Goal: Navigation & Orientation: Find specific page/section

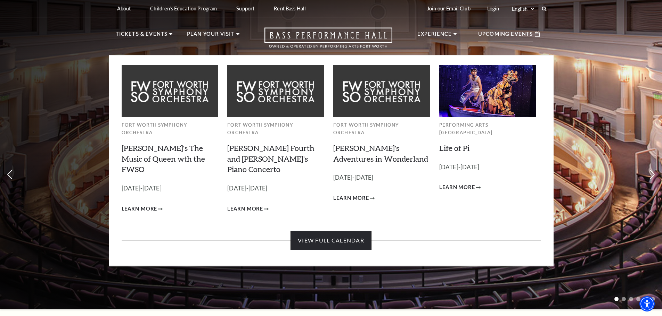
click at [335, 231] on link "View Full Calendar" at bounding box center [330, 240] width 81 height 19
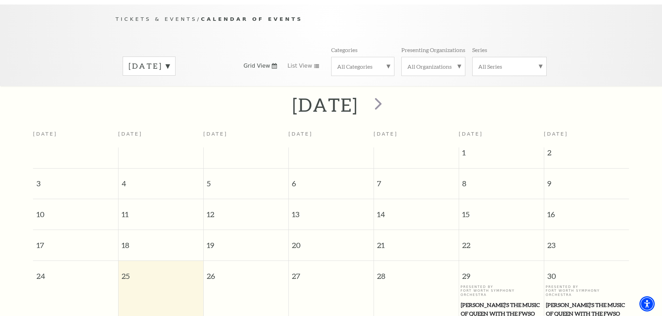
scroll to position [61, 0]
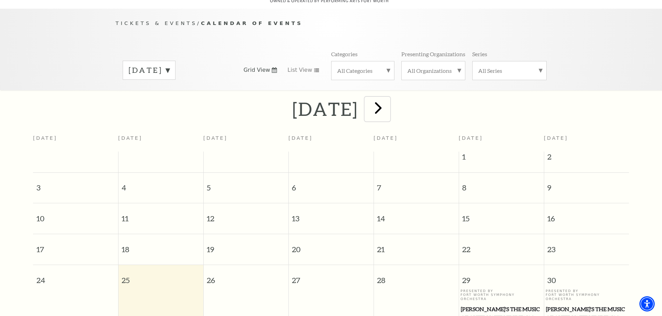
click at [388, 101] on span "next" at bounding box center [378, 108] width 20 height 20
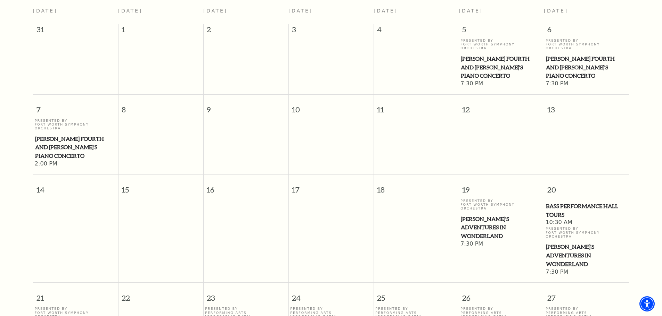
scroll to position [131, 0]
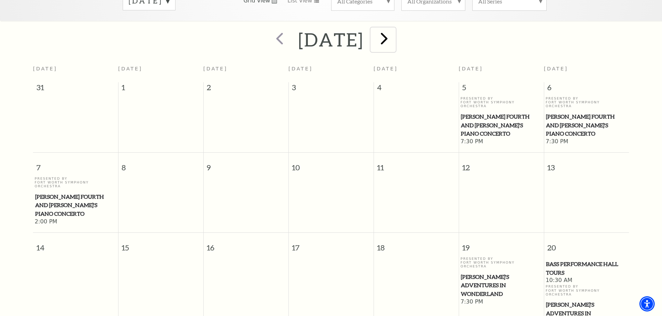
click at [394, 31] on span "next" at bounding box center [384, 38] width 20 height 20
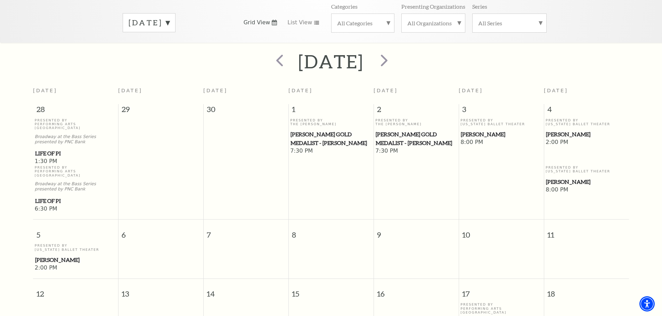
scroll to position [61, 0]
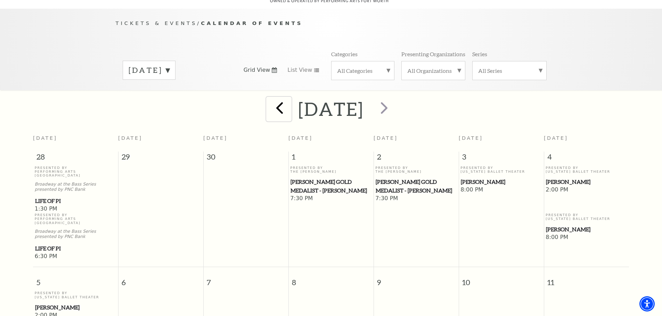
click at [270, 100] on span "prev" at bounding box center [280, 108] width 20 height 20
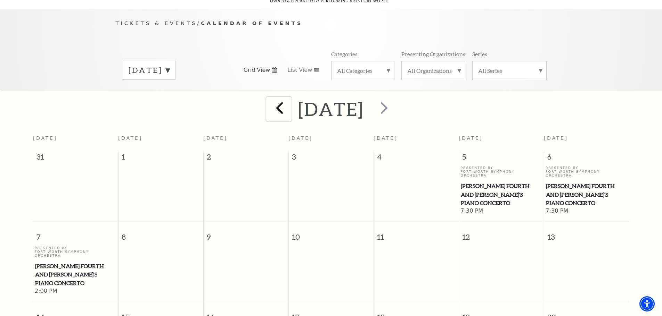
click at [266, 100] on button "prev" at bounding box center [278, 109] width 25 height 25
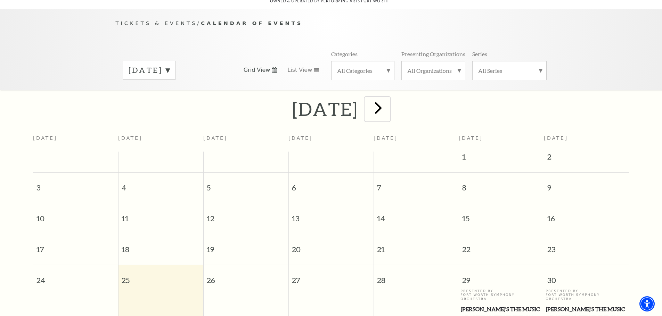
click at [388, 103] on span "next" at bounding box center [378, 108] width 20 height 20
